Goal: Information Seeking & Learning: Learn about a topic

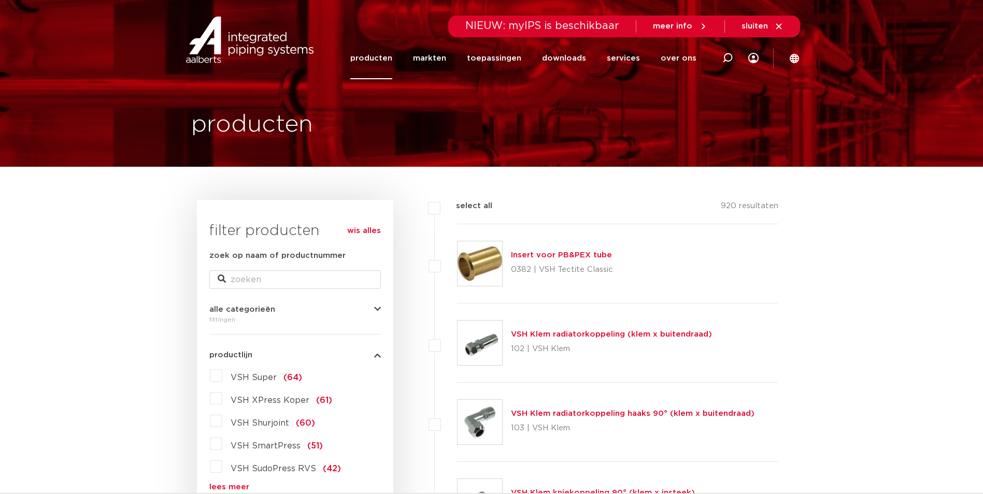
click at [222, 377] on label "VSH Super (64)" at bounding box center [262, 375] width 80 height 17
click at [0, 0] on input "VSH Super (64)" at bounding box center [0, 0] width 0 height 0
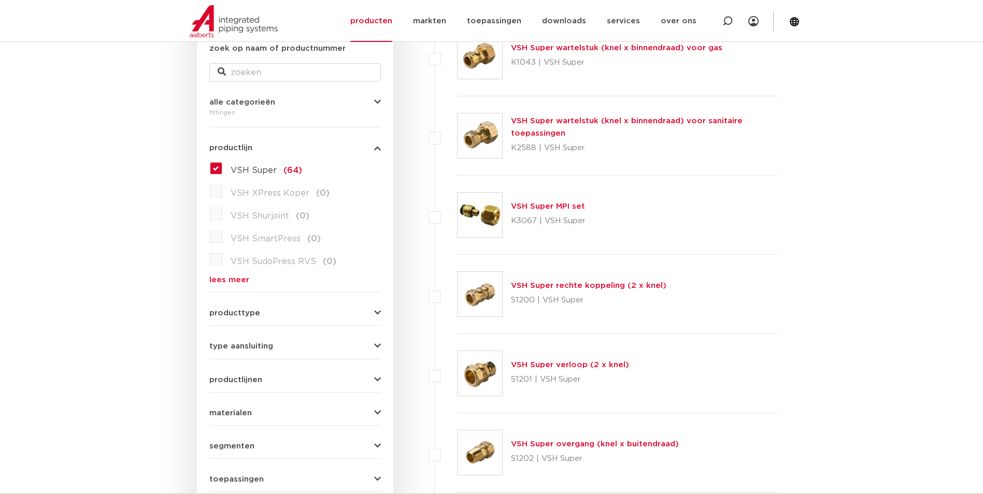
click at [582, 444] on link "VSH Super overgang (knel x buitendraad)" at bounding box center [595, 444] width 168 height 8
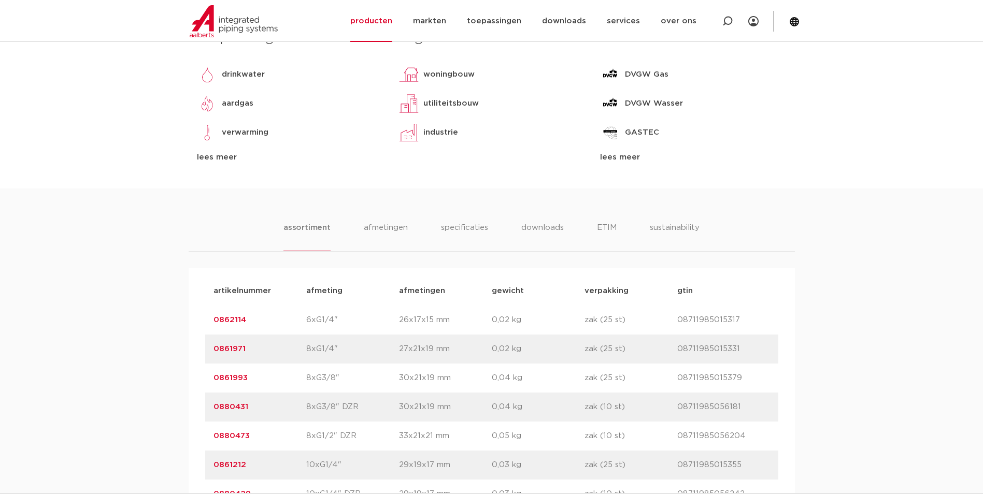
scroll to position [52, 0]
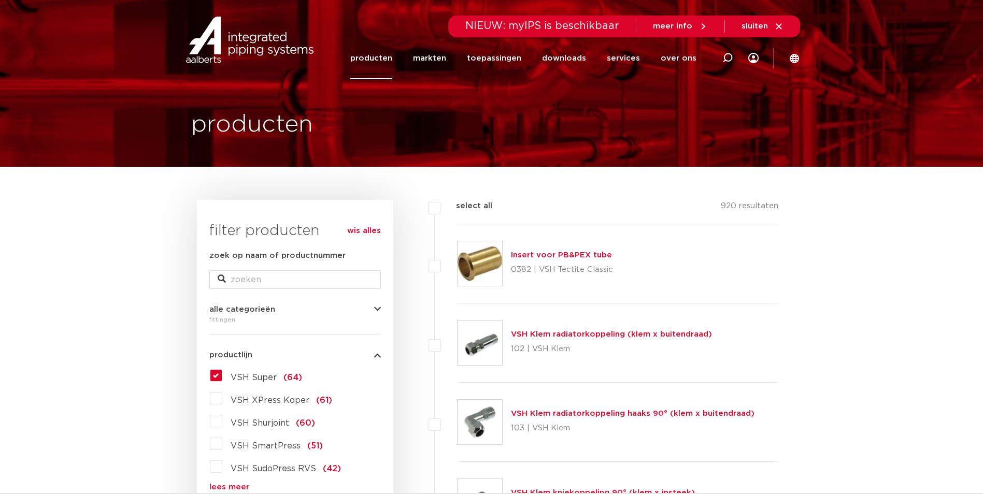
scroll to position [104, 0]
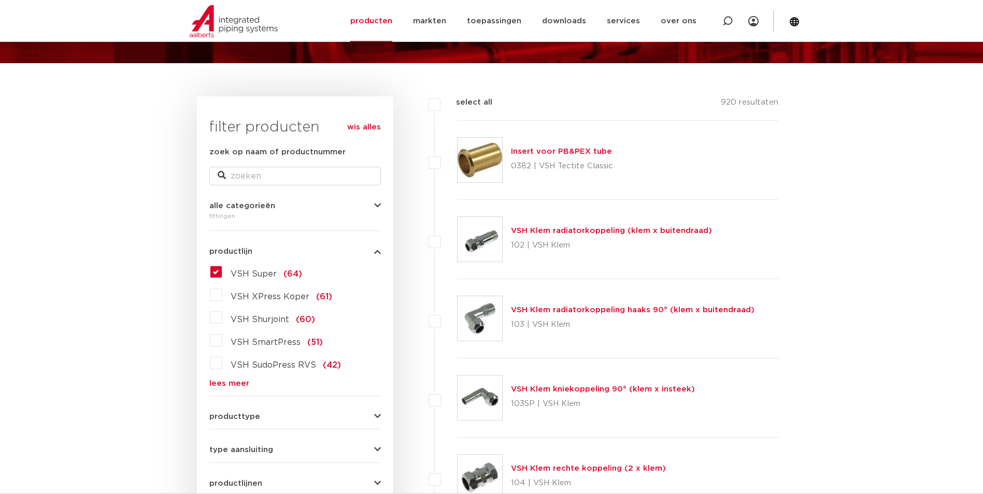
click at [240, 382] on link "lees meer" at bounding box center [295, 384] width 172 height 8
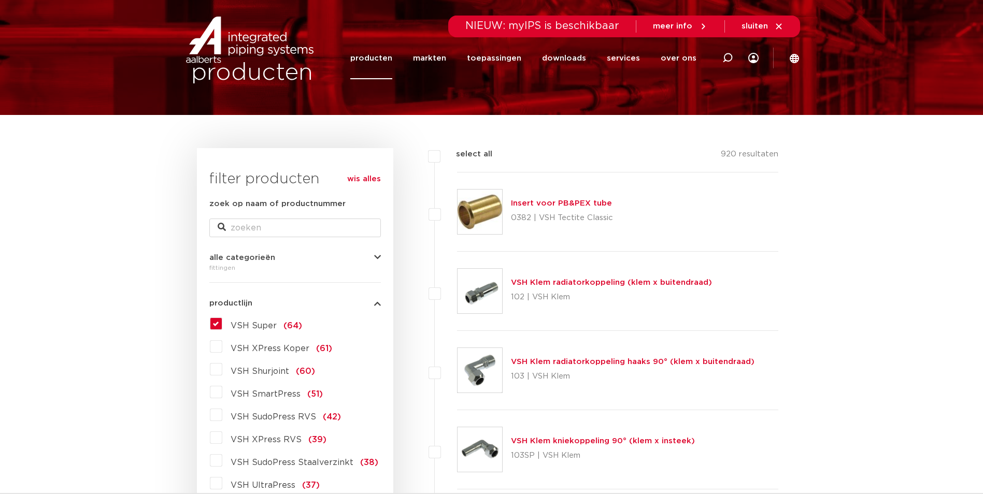
scroll to position [0, 0]
